Goal: Transaction & Acquisition: Purchase product/service

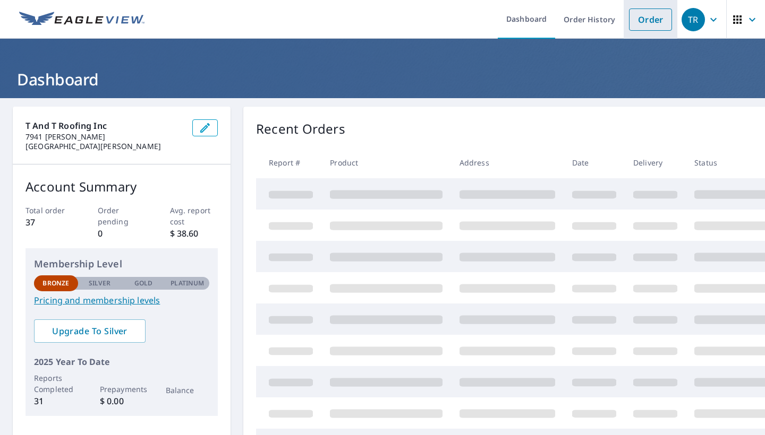
click at [655, 22] on link "Order" at bounding box center [650, 19] width 43 height 22
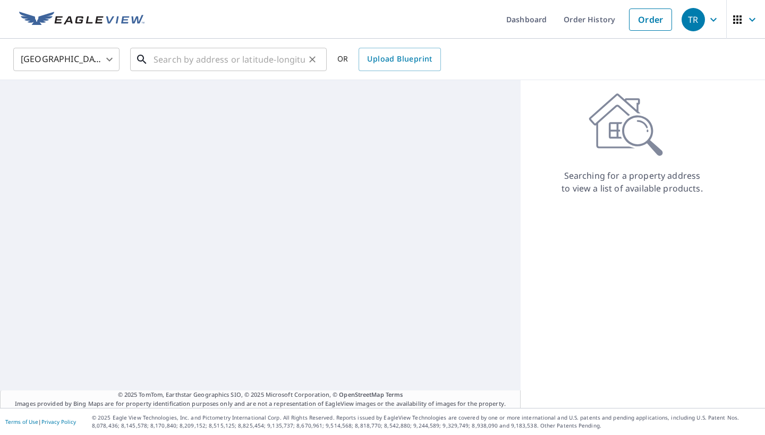
click at [274, 67] on input "text" at bounding box center [228, 60] width 151 height 30
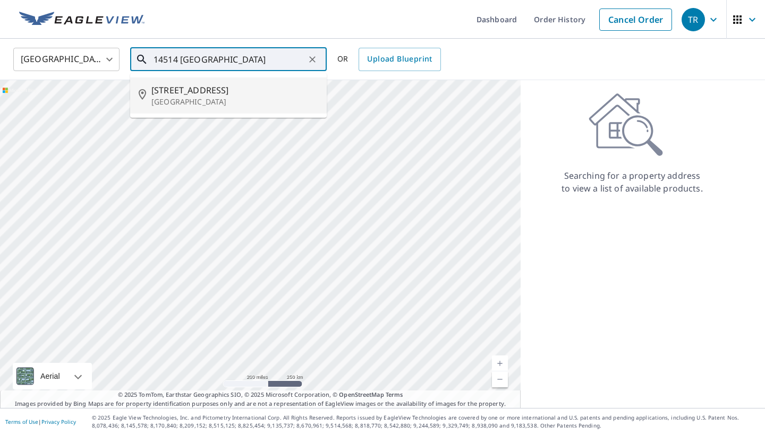
click at [231, 108] on li "[STREET_ADDRESS]" at bounding box center [228, 96] width 196 height 36
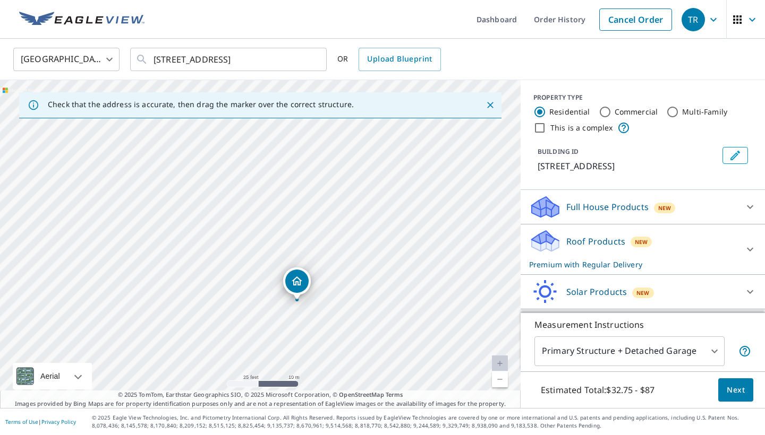
drag, startPoint x: 326, startPoint y: 317, endPoint x: 369, endPoint y: 309, distance: 43.7
click at [369, 309] on div "[STREET_ADDRESS]" at bounding box center [260, 244] width 520 height 328
drag, startPoint x: 377, startPoint y: 247, endPoint x: 384, endPoint y: 213, distance: 34.6
click at [384, 213] on div "[STREET_ADDRESS]" at bounding box center [260, 244] width 520 height 328
click at [346, 197] on div "[STREET_ADDRESS]" at bounding box center [260, 244] width 520 height 328
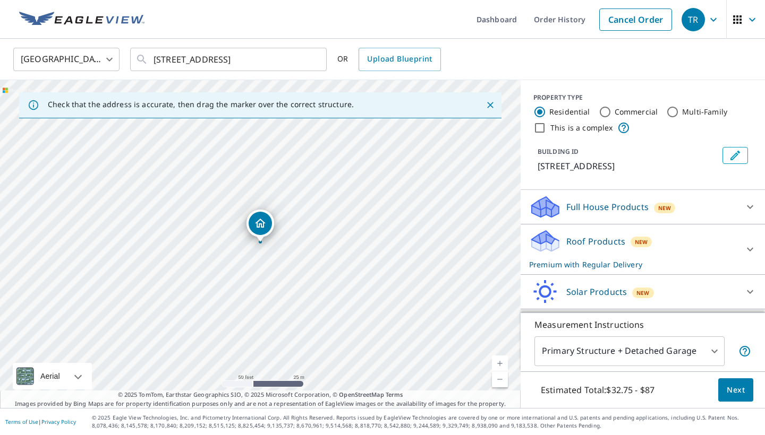
click at [264, 208] on div "[STREET_ADDRESS]" at bounding box center [260, 244] width 520 height 328
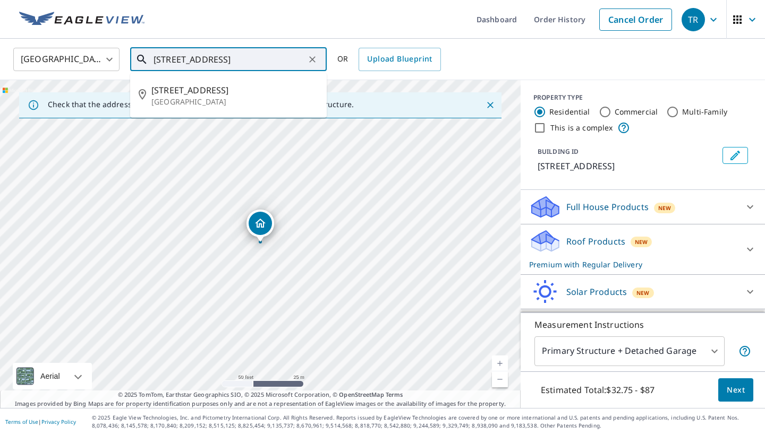
click at [177, 60] on input "[STREET_ADDRESS]" at bounding box center [228, 60] width 151 height 30
type input "[STREET_ADDRESS]"
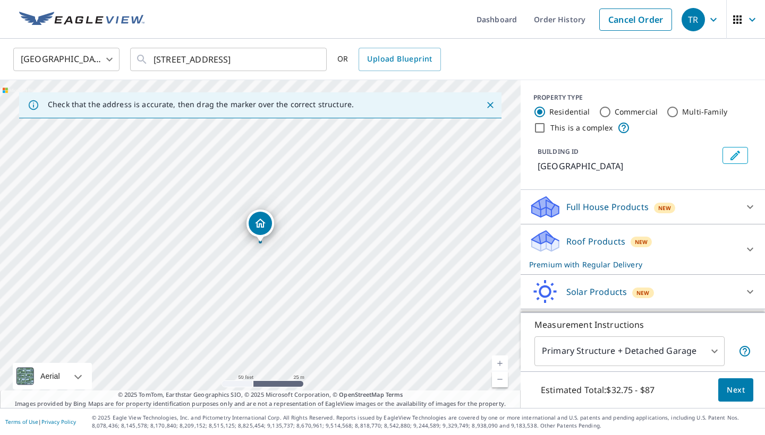
click at [305, 258] on div "[GEOGRAPHIC_DATA]" at bounding box center [260, 244] width 520 height 328
drag, startPoint x: 264, startPoint y: 226, endPoint x: 311, endPoint y: 241, distance: 49.4
drag, startPoint x: 291, startPoint y: 232, endPoint x: 322, endPoint y: 230, distance: 30.8
click at [322, 230] on div "[STREET_ADDRESS]" at bounding box center [260, 244] width 520 height 328
click at [313, 61] on icon "Clear" at bounding box center [312, 59] width 11 height 11
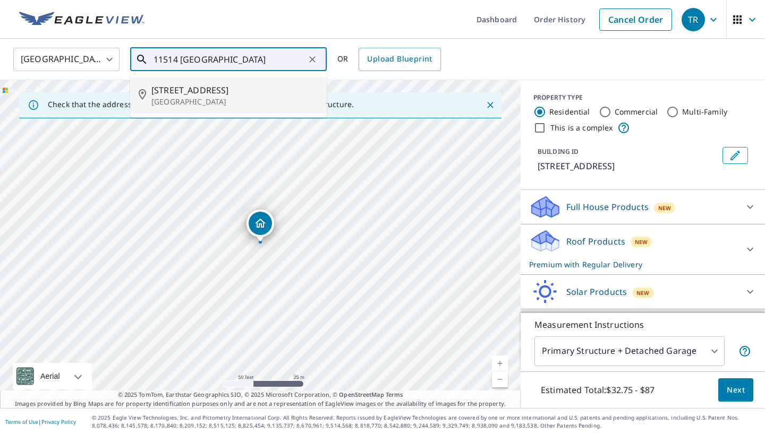
click at [265, 90] on span "[STREET_ADDRESS]" at bounding box center [234, 90] width 167 height 13
type input "[STREET_ADDRESS]"
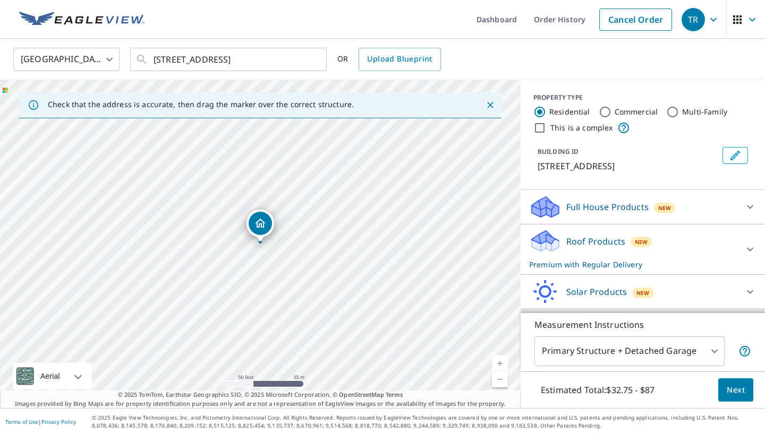
click at [638, 243] on span "New" at bounding box center [640, 242] width 13 height 8
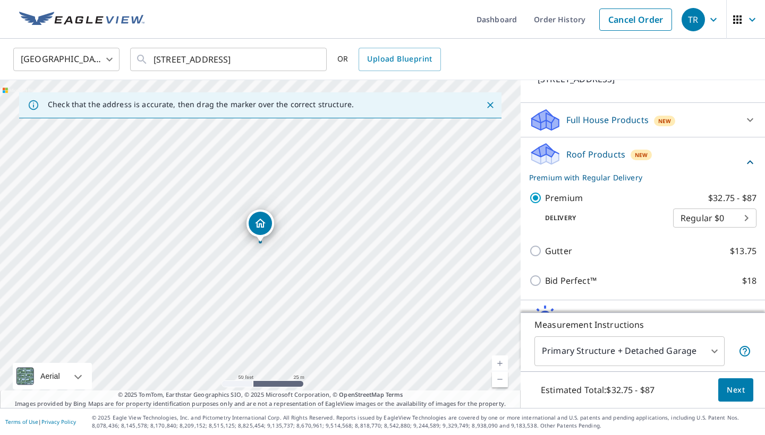
scroll to position [89, 0]
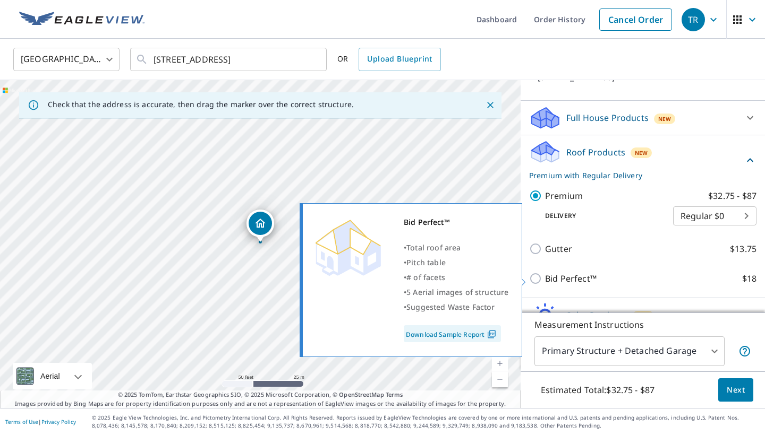
click at [556, 273] on p "Bid Perfect™" at bounding box center [571, 278] width 52 height 13
click at [545, 273] on input "Bid Perfect™ $18" at bounding box center [537, 278] width 16 height 13
checkbox input "true"
checkbox input "false"
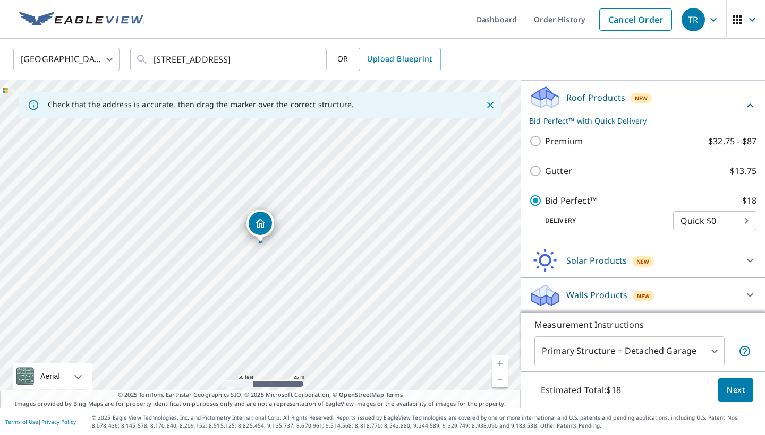
scroll to position [144, 0]
click at [741, 387] on span "Next" at bounding box center [735, 390] width 18 height 13
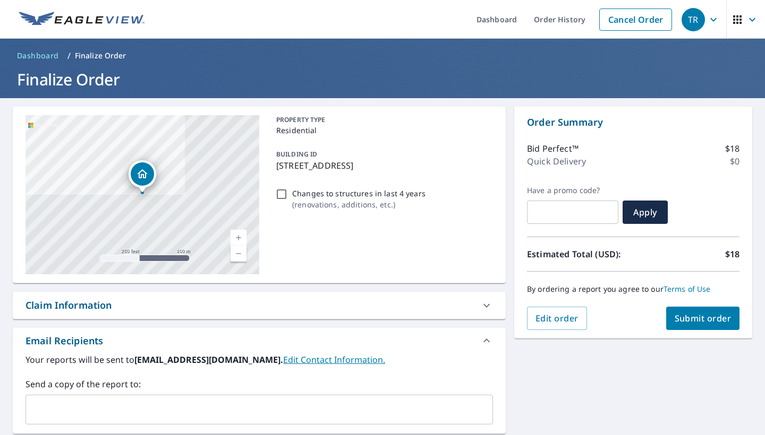
click at [691, 316] on span "Submit order" at bounding box center [702, 319] width 57 height 12
